Goal: Answer question/provide support: Answer question/provide support

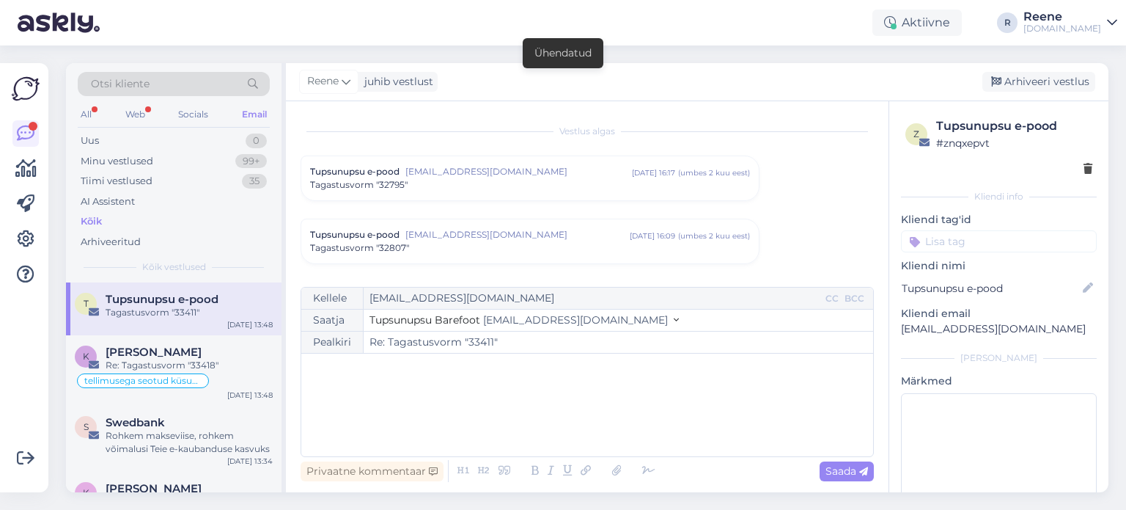
click at [89, 109] on div "All" at bounding box center [86, 114] width 17 height 19
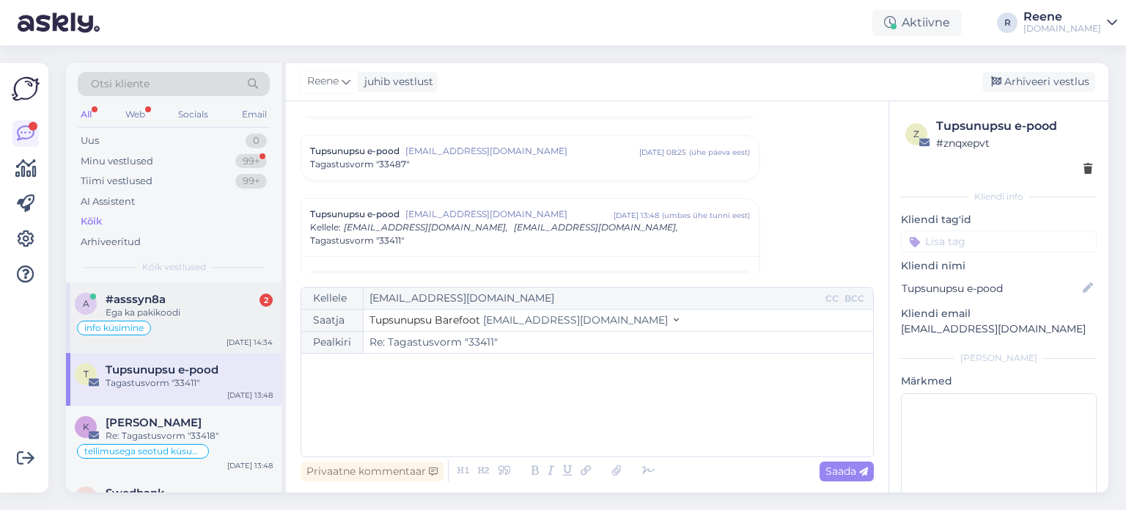
click at [134, 312] on div "Ega ka pakikoodi" at bounding box center [189, 312] width 167 height 13
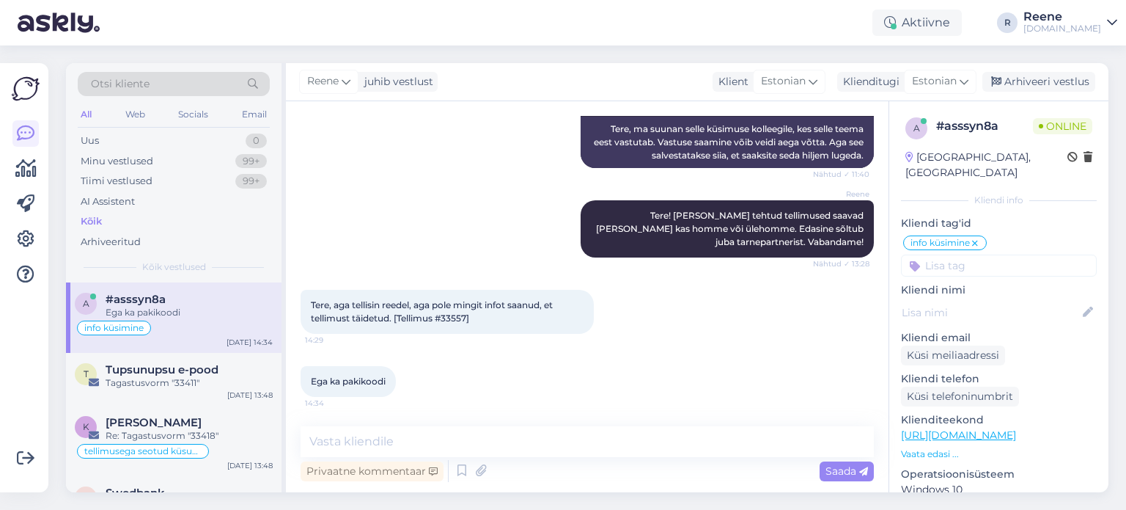
scroll to position [235, 0]
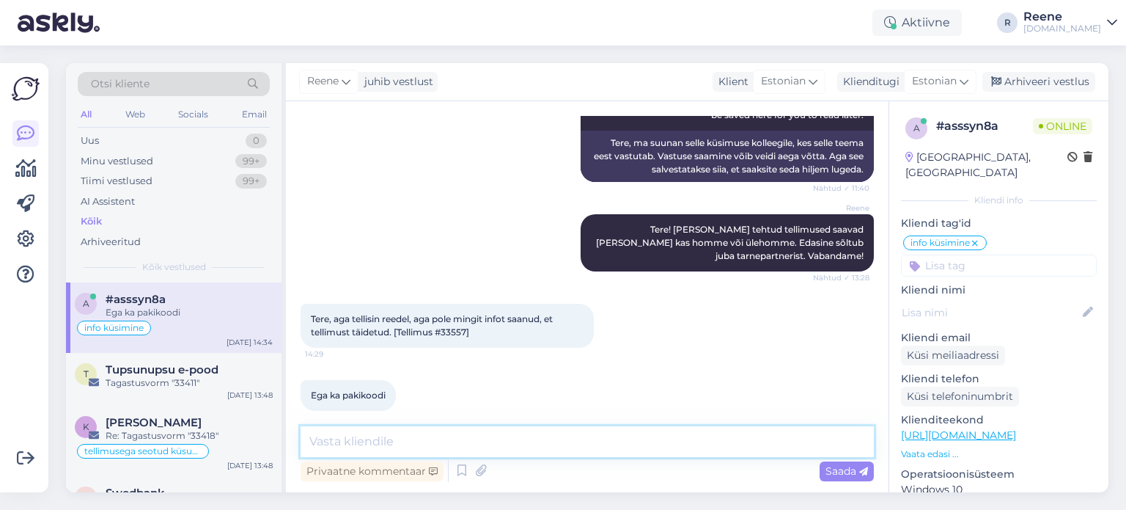
click at [403, 446] on textarea at bounding box center [587, 441] width 573 height 31
click at [463, 313] on span "Tere, aga tellisin reedel, aga pole mingit infot saanud, et tellimust täidetud.…" at bounding box center [433, 325] width 244 height 24
copy span "33557"
click at [393, 441] on textarea at bounding box center [587, 441] width 573 height 31
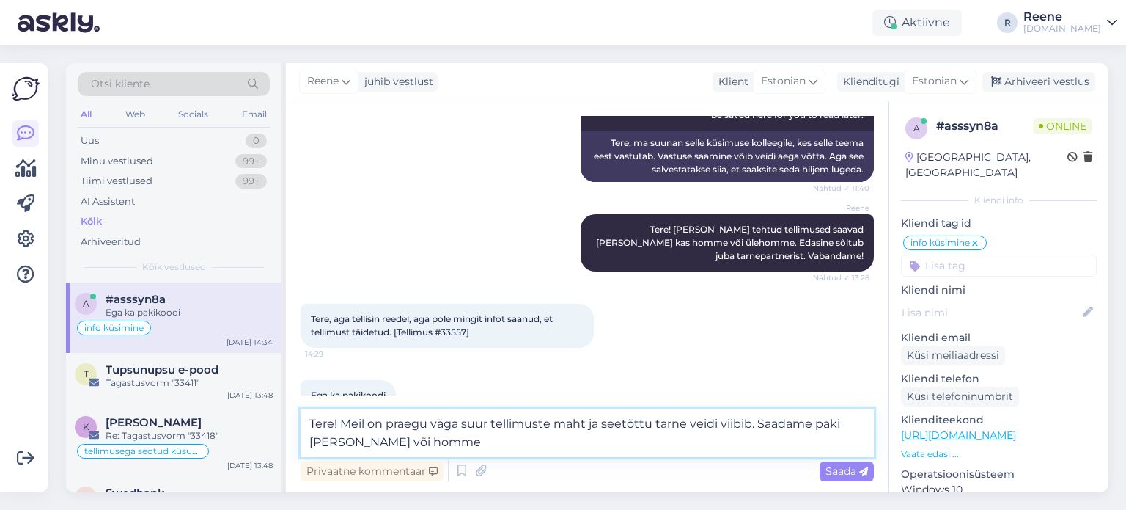
type textarea "Tere! Meil on praegu väga suur tellimuste maht ja seetõttu tarne veidi viibib. …"
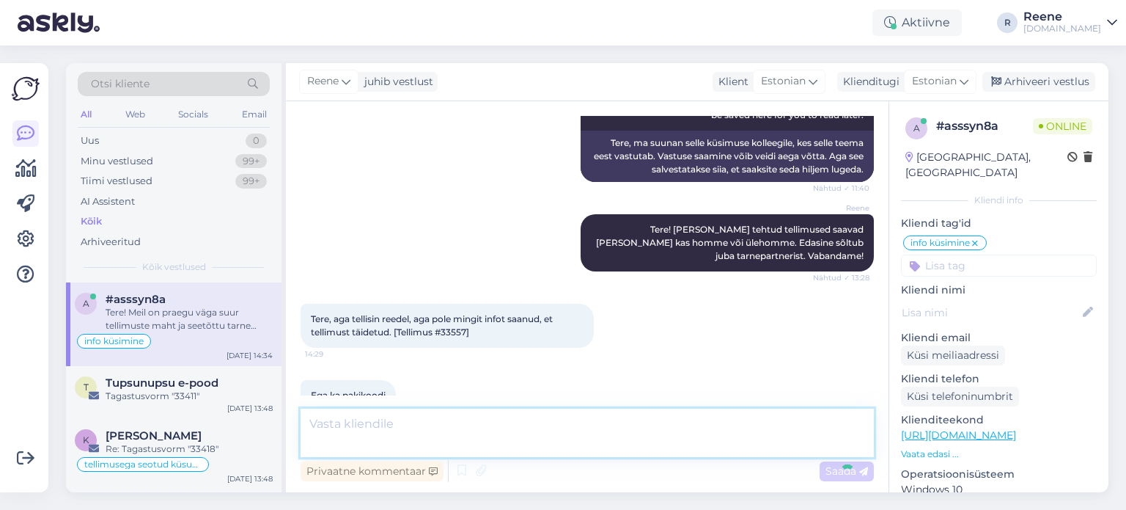
scroll to position [311, 0]
